Goal: Transaction & Acquisition: Purchase product/service

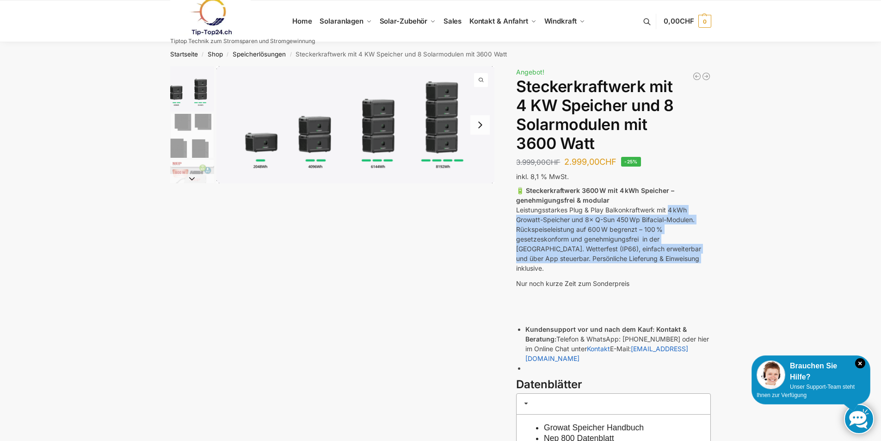
drag, startPoint x: 670, startPoint y: 210, endPoint x: 684, endPoint y: 261, distance: 52.7
click at [684, 261] on p "🔋 Steckerkraftwerk 3600 W mit 4 kWh Speicher – genehmigungsfrei & modular Leist…" at bounding box center [613, 228] width 195 height 87
click at [644, 254] on p "🔋 Steckerkraftwerk 3600 W mit 4 kWh Speicher – genehmigungsfrei & modular Leist…" at bounding box center [613, 228] width 195 height 87
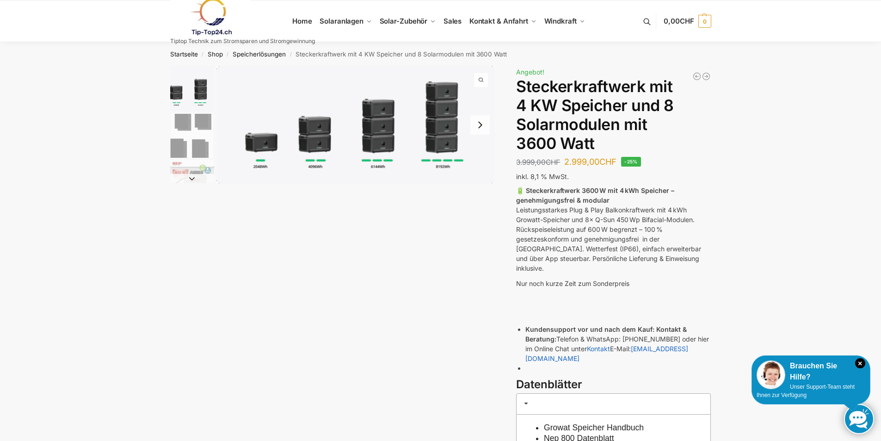
click at [435, 130] on img "1 / 9" at bounding box center [355, 124] width 278 height 117
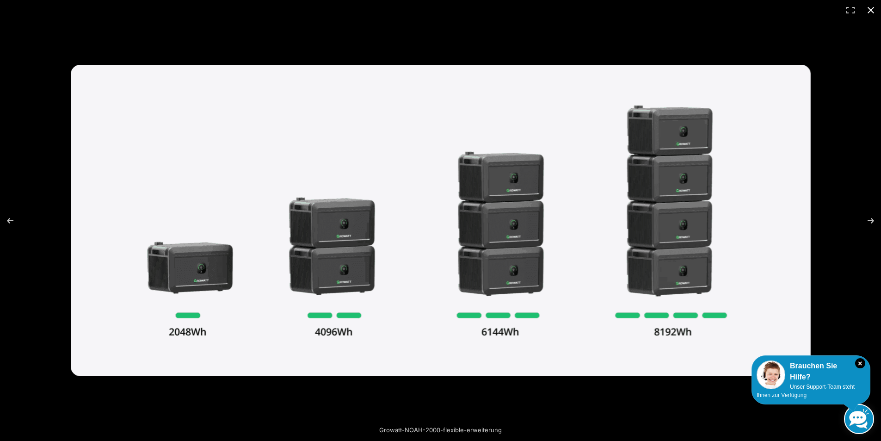
click at [873, 10] on button "Close (Esc)" at bounding box center [871, 10] width 20 height 20
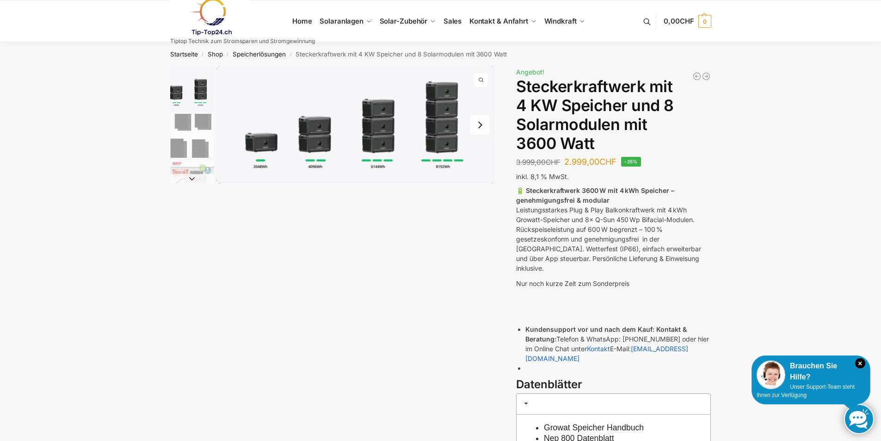
click at [283, 295] on div "Growatt-NOAH-2000-flexible-erweiterung Beschreibung Zusätzliche Informationen 3…" at bounding box center [441, 302] width 580 height 473
